Goal: Check status: Check status

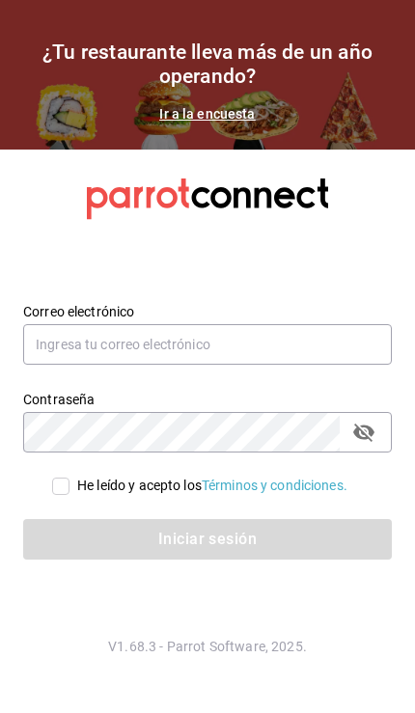
click at [61, 495] on input "He leído y acepto los Términos y condiciones." at bounding box center [60, 485] width 17 height 17
checkbox input "true"
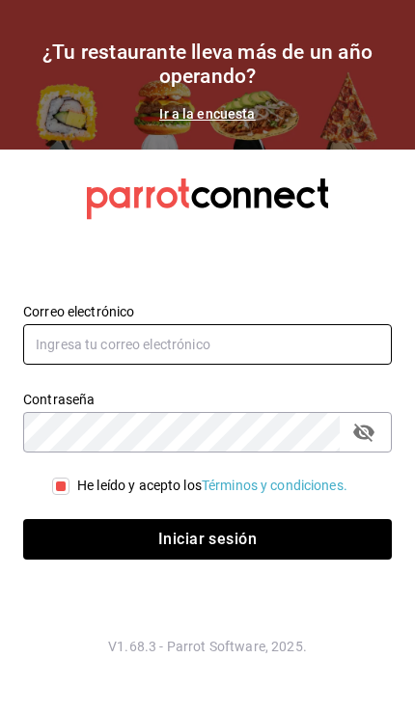
click at [213, 365] on input "text" at bounding box center [207, 344] width 368 height 41
type input "compras@tetecoloh.com"
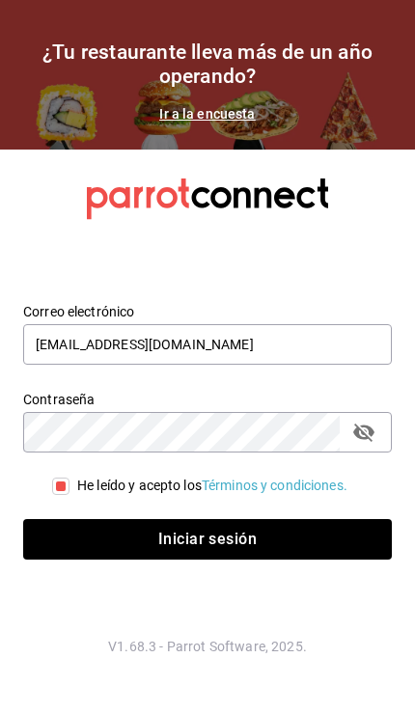
click at [207, 559] on button "Iniciar sesión" at bounding box center [207, 539] width 368 height 41
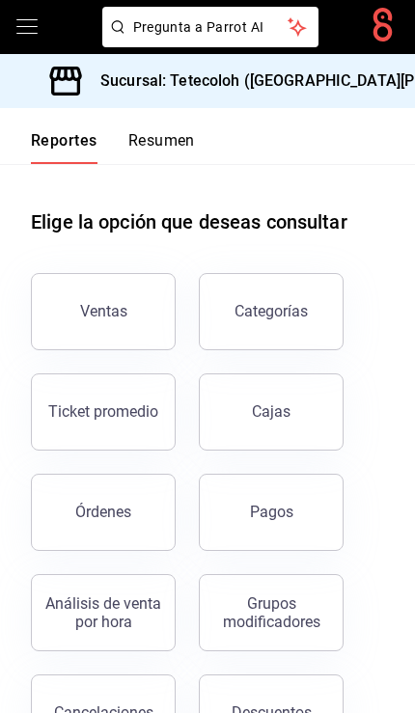
click at [335, 68] on div "Sucursal: Tetecoloh ([GEOGRAPHIC_DATA][PERSON_NAME])" at bounding box center [289, 81] width 548 height 54
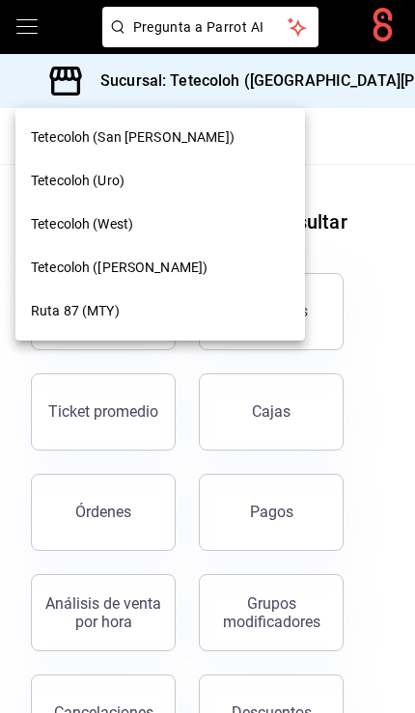
click at [190, 269] on span "Tetecoloh ([PERSON_NAME])" at bounding box center [119, 267] width 176 height 20
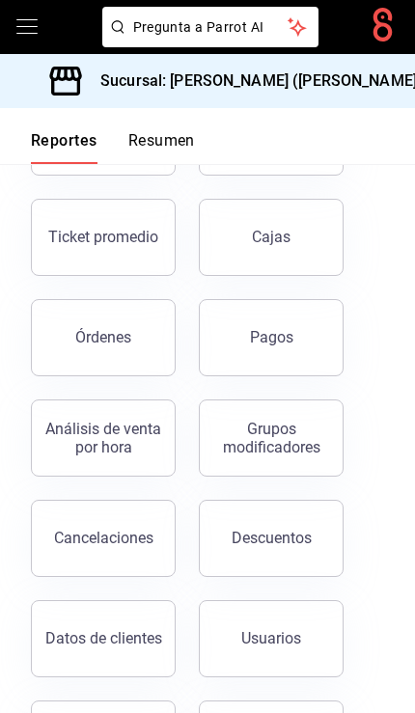
scroll to position [204, 0]
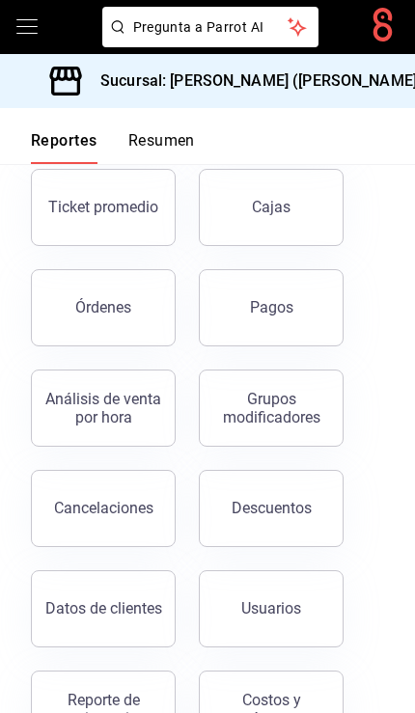
click at [309, 317] on button "Pagos" at bounding box center [271, 307] width 145 height 77
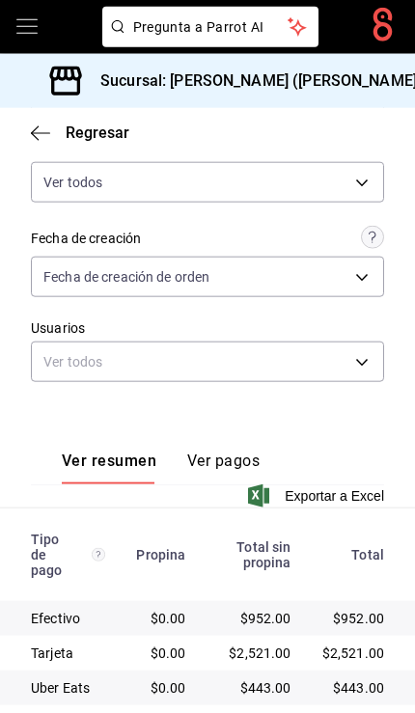
scroll to position [79, 0]
